Goal: Information Seeking & Learning: Learn about a topic

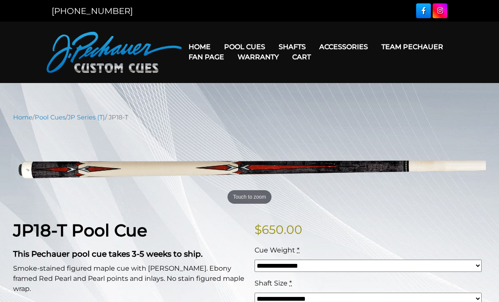
click at [373, 77] on link "Joint Protectors" at bounding box center [358, 71] width 91 height 12
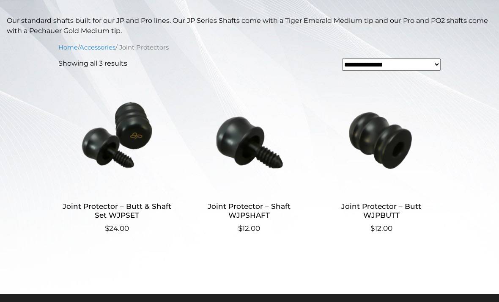
scroll to position [196, 0]
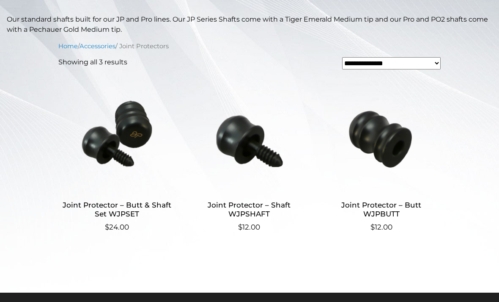
click at [137, 143] on img at bounding box center [117, 133] width 118 height 114
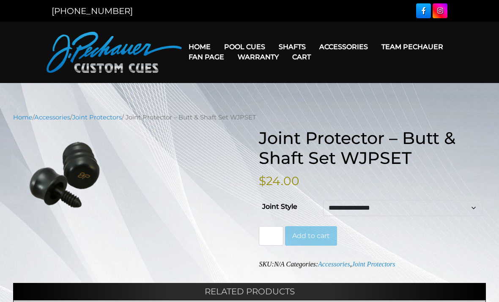
click at [96, 255] on div "**********" at bounding box center [249, 291] width 473 height 326
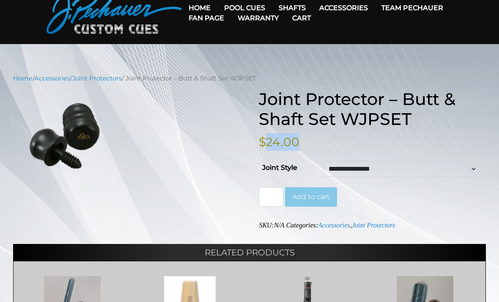
scroll to position [38, 0]
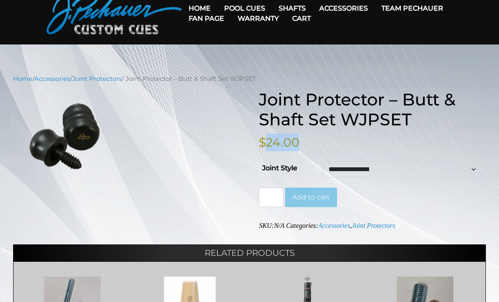
click at [151, 177] on div "Touch to zoom" at bounding box center [126, 136] width 227 height 92
click at [368, 166] on select "**********" at bounding box center [402, 169] width 159 height 16
select select "**********"
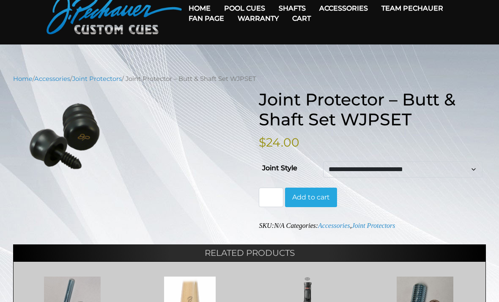
scroll to position [0, 0]
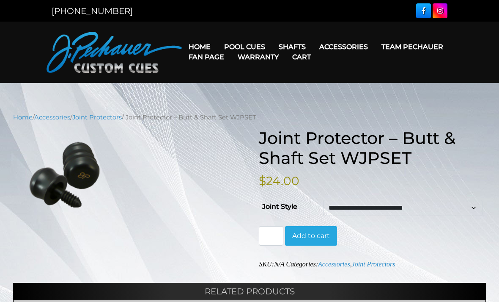
click at [375, 49] on link "Team Pechauer" at bounding box center [412, 47] width 75 height 22
click at [261, 44] on link "Pool Cues" at bounding box center [244, 47] width 55 height 22
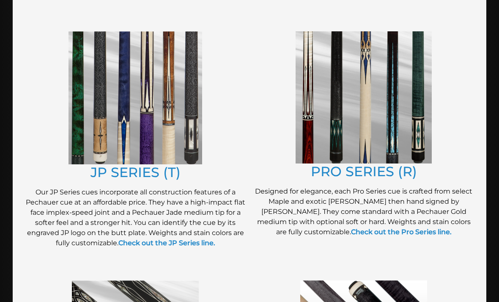
click at [163, 173] on link "JP SERIES (T)" at bounding box center [135, 172] width 90 height 16
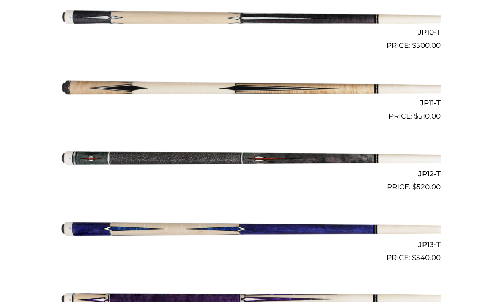
scroll to position [926, 0]
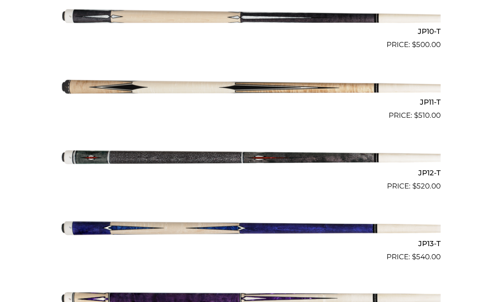
click at [268, 87] on img at bounding box center [249, 85] width 382 height 63
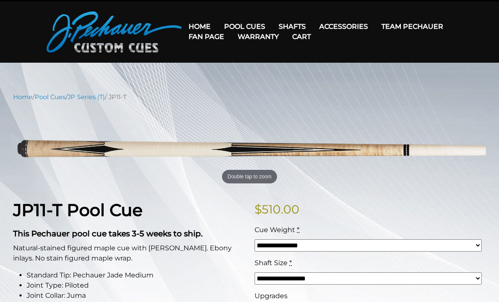
scroll to position [19, 0]
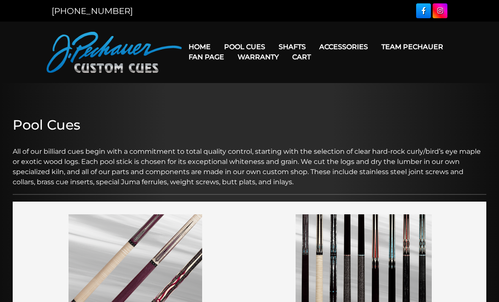
click at [345, 112] on link "Pechauer Towel" at bounding box center [358, 107] width 91 height 12
click at [337, 161] on link "Pechauer Tips" at bounding box center [358, 155] width 91 height 12
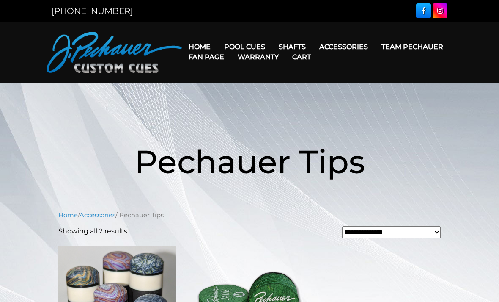
click at [285, 47] on link "Warranty" at bounding box center [258, 57] width 55 height 22
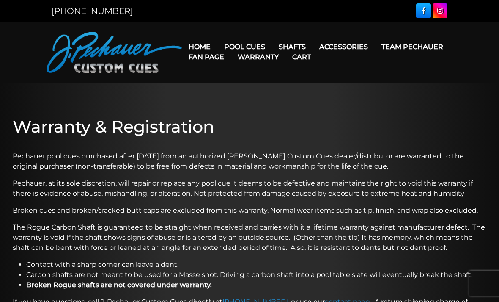
click at [339, 88] on link "Gloves" at bounding box center [358, 83] width 91 height 12
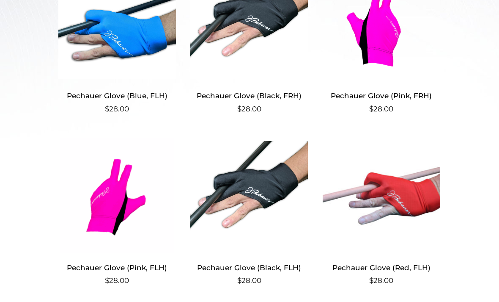
scroll to position [350, 0]
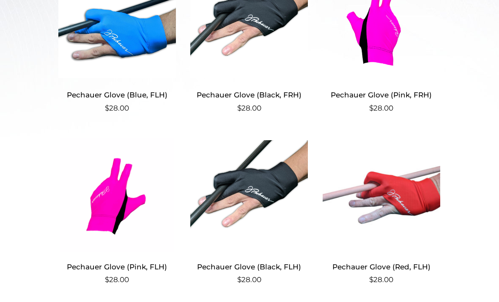
click at [248, 210] on img at bounding box center [249, 194] width 118 height 114
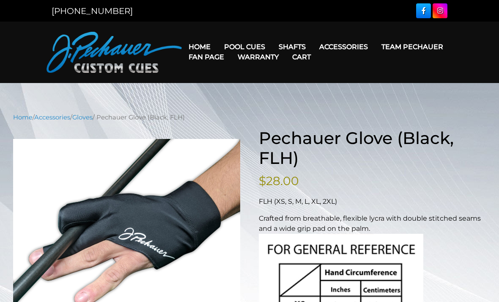
click at [296, 40] on link "Shafts" at bounding box center [292, 47] width 41 height 22
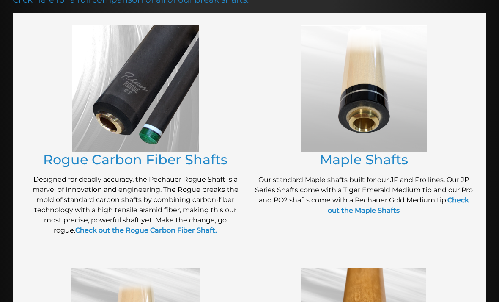
scroll to position [163, 0]
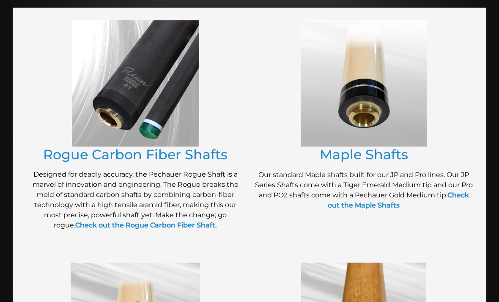
click at [175, 154] on link "Rogue Carbon Fiber Shafts" at bounding box center [135, 154] width 184 height 16
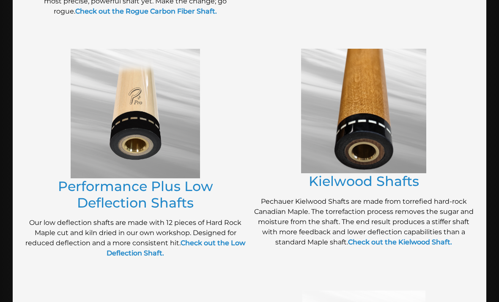
scroll to position [406, 0]
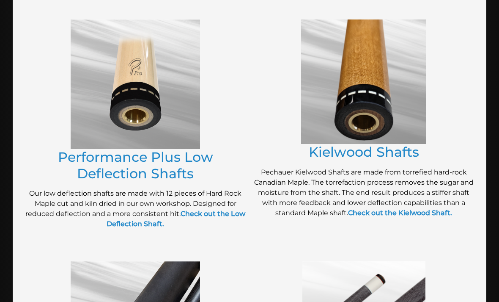
click at [170, 175] on link "Performance Plus Low Deflection Shafts" at bounding box center [135, 164] width 155 height 33
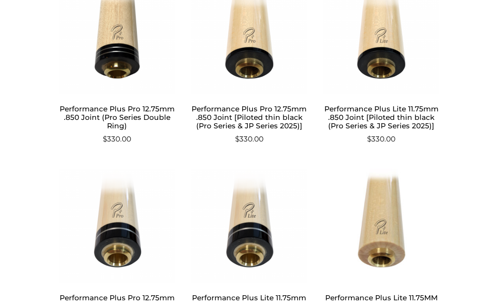
scroll to position [517, 0]
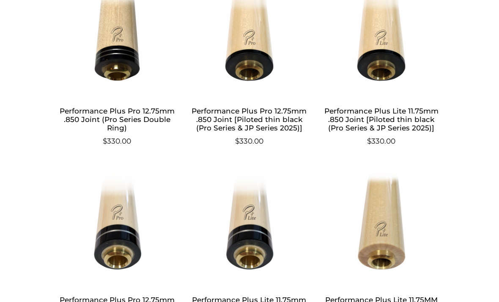
click at [214, 127] on h2 "Performance Plus Pro 12.75mm .850 Joint [Piloted thin black (Pro Series & JP Se…" at bounding box center [249, 119] width 118 height 33
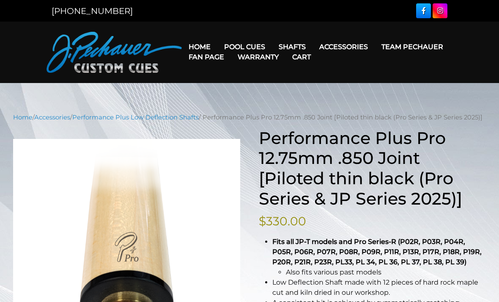
click at [302, 74] on link "Maple Shafts" at bounding box center [346, 71] width 146 height 12
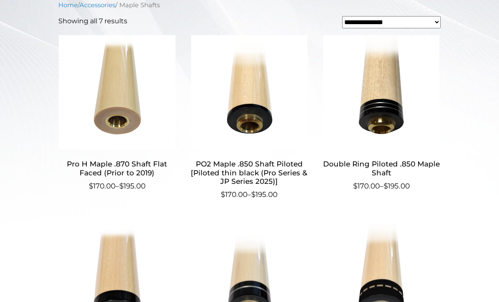
scroll to position [263, 0]
click at [247, 178] on h2 "PO2 Maple .850 Shaft Piloted [Piloted thin black (Pro Series & JP Series 2025)]" at bounding box center [249, 172] width 118 height 33
